Goal: Information Seeking & Learning: Learn about a topic

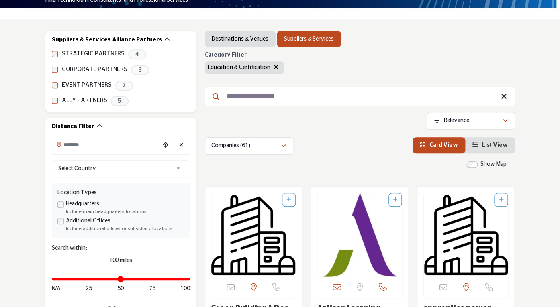
scroll to position [154, 0]
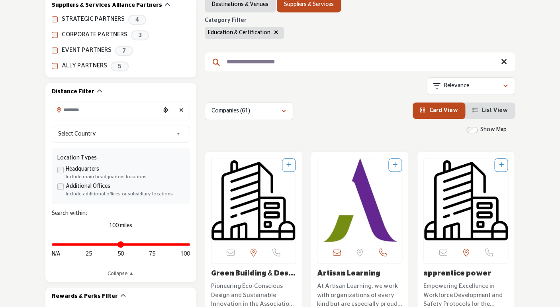
drag, startPoint x: 294, startPoint y: 61, endPoint x: 209, endPoint y: 61, distance: 84.9
click at [209, 61] on input "**********" at bounding box center [360, 61] width 311 height 19
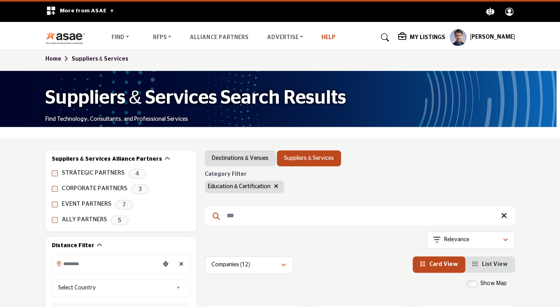
type input "***"
click at [324, 38] on link "Help" at bounding box center [329, 38] width 14 height 6
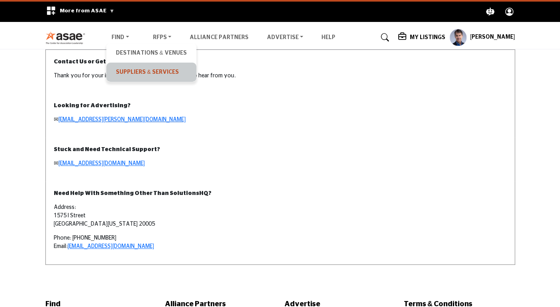
click at [123, 73] on link "Suppliers & Services" at bounding box center [151, 72] width 82 height 11
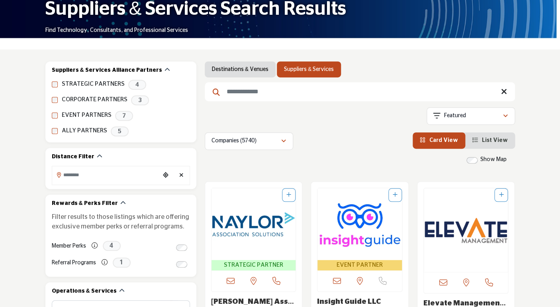
scroll to position [75, 0]
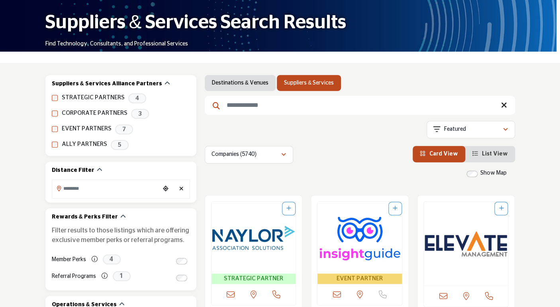
click at [272, 103] on input "Search Keyword" at bounding box center [360, 105] width 311 height 19
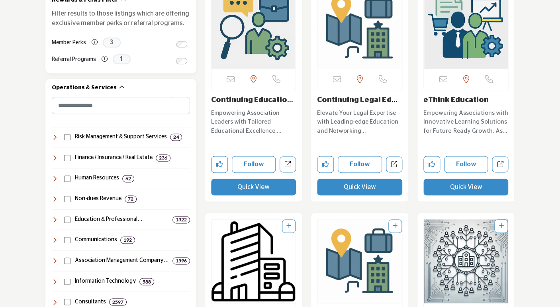
scroll to position [295, 0]
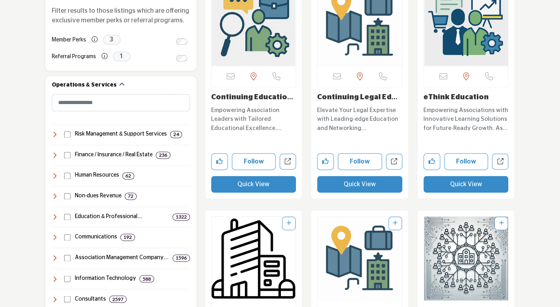
type input "**********"
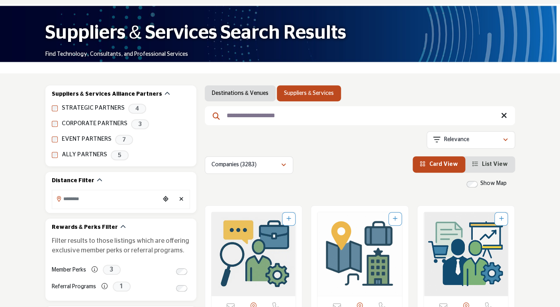
scroll to position [53, 0]
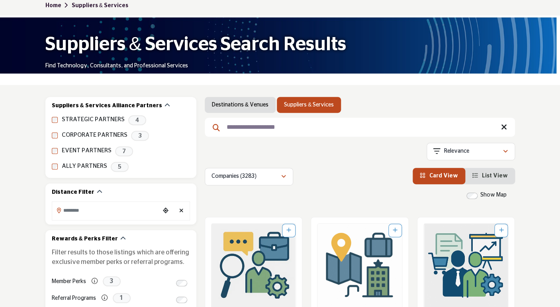
click at [485, 175] on link "List View" at bounding box center [490, 176] width 35 height 6
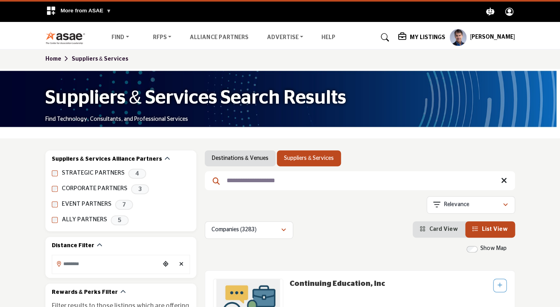
click at [58, 61] on link "Home" at bounding box center [58, 59] width 26 height 6
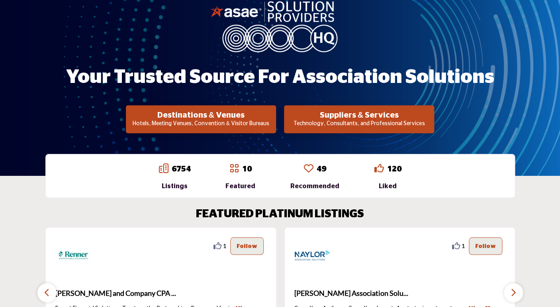
scroll to position [92, 0]
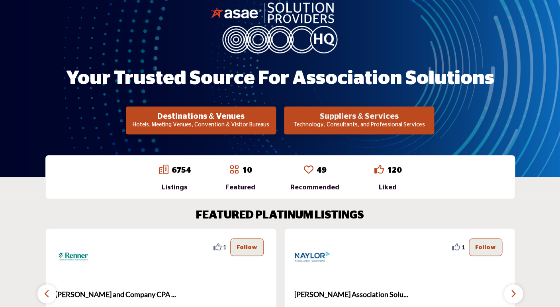
click at [274, 119] on h2 "Suppliers & Services" at bounding box center [200, 117] width 145 height 10
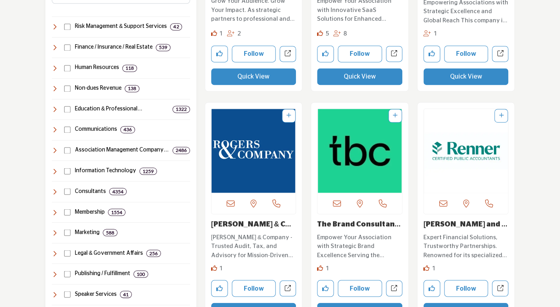
scroll to position [404, 0]
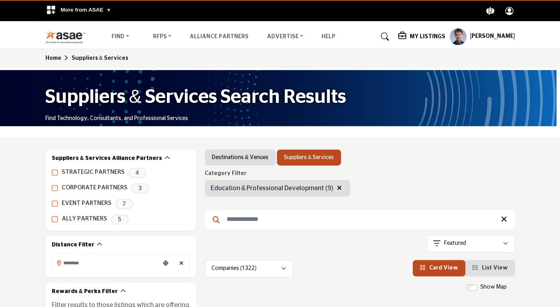
scroll to position [443, 0]
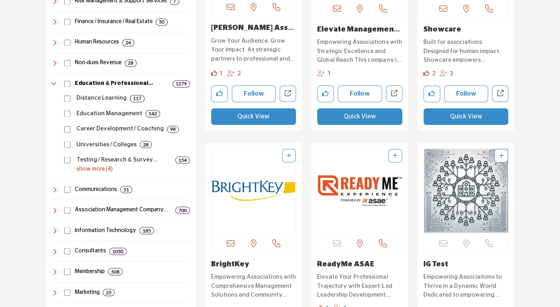
scroll to position [402, 0]
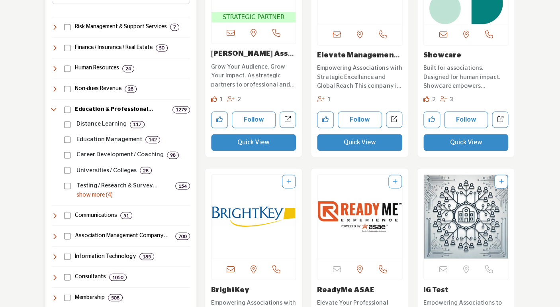
click at [97, 194] on p "show more (4)" at bounding box center [134, 195] width 114 height 8
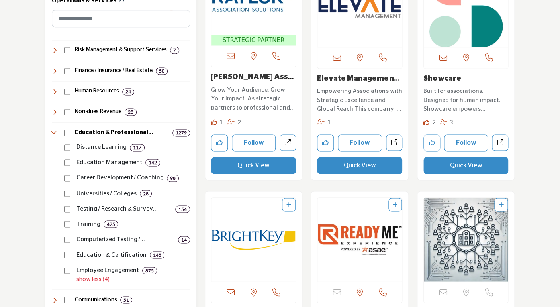
scroll to position [456, 0]
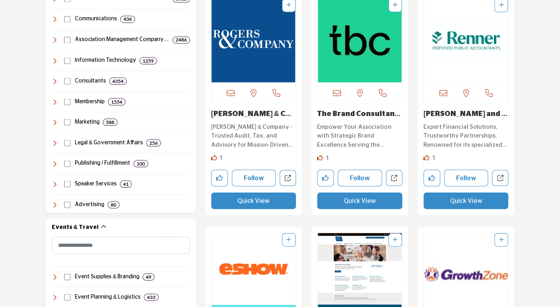
scroll to position [487, 0]
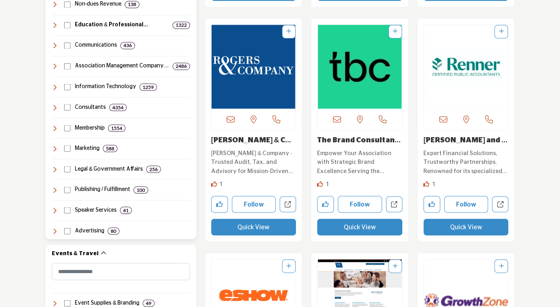
click at [55, 106] on icon at bounding box center [55, 107] width 6 height 6
